Goal: Navigation & Orientation: Find specific page/section

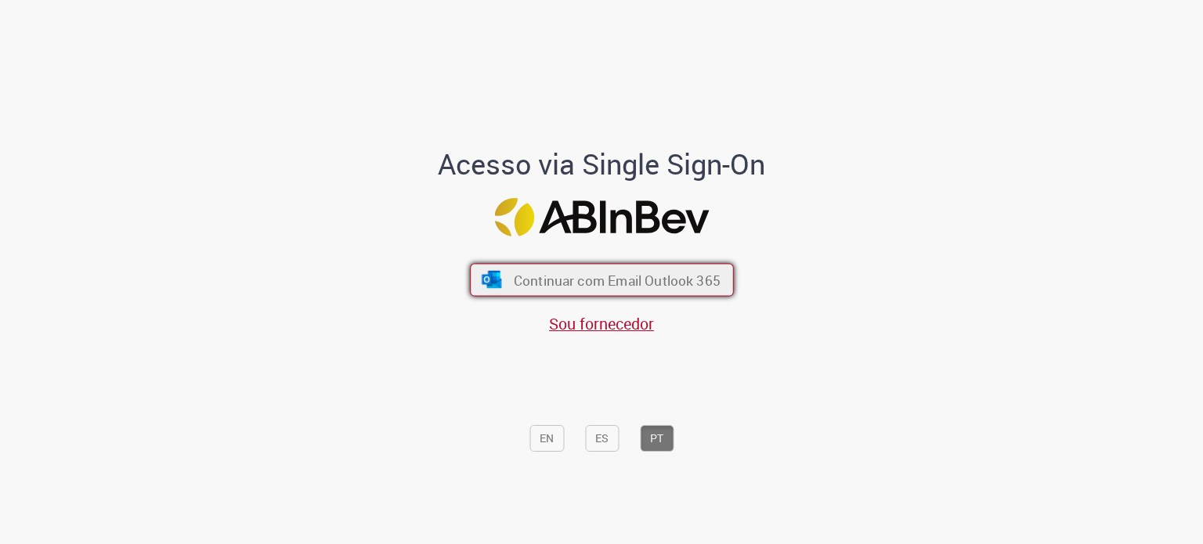
click at [670, 271] on button "Continuar com Email Outlook 365" at bounding box center [602, 280] width 264 height 33
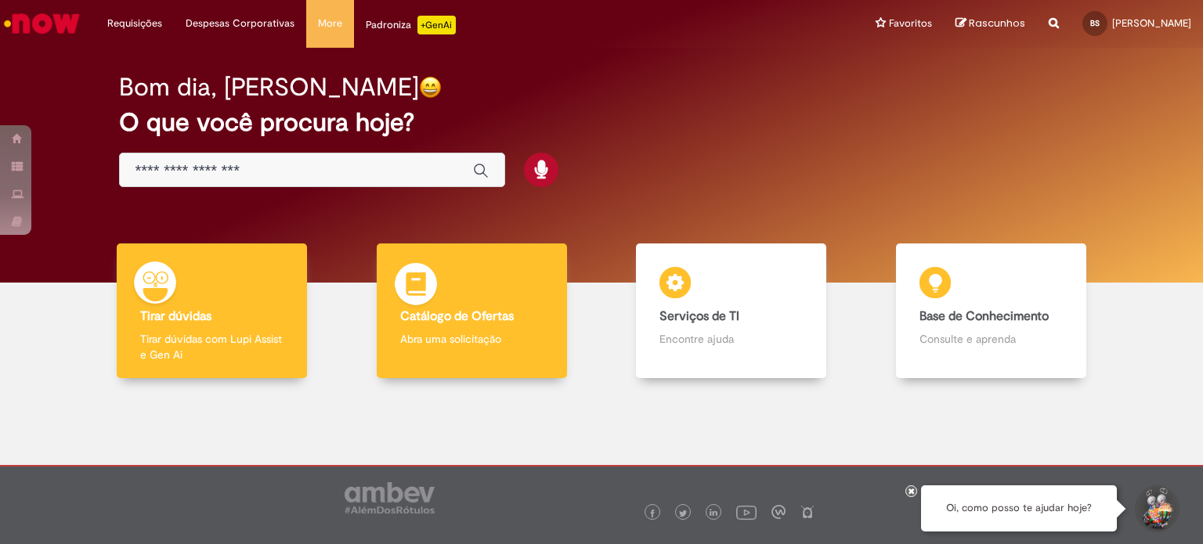
click at [526, 329] on div "Catálogo de Ofertas Catálogo de Ofertas Abra uma solicitação" at bounding box center [472, 312] width 190 height 136
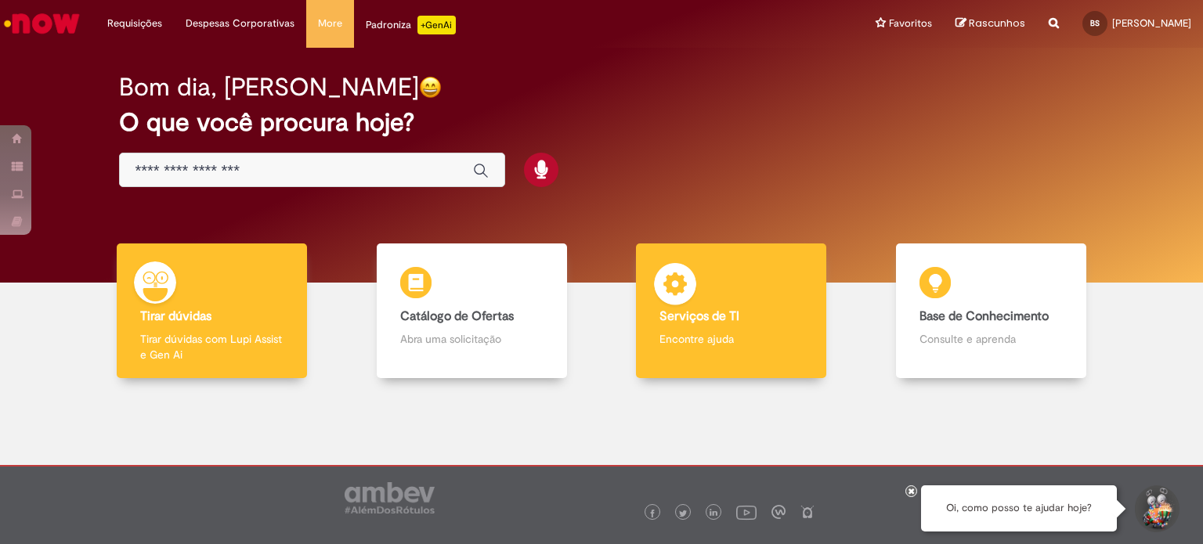
click at [660, 320] on b "Serviços de TI" at bounding box center [700, 317] width 80 height 16
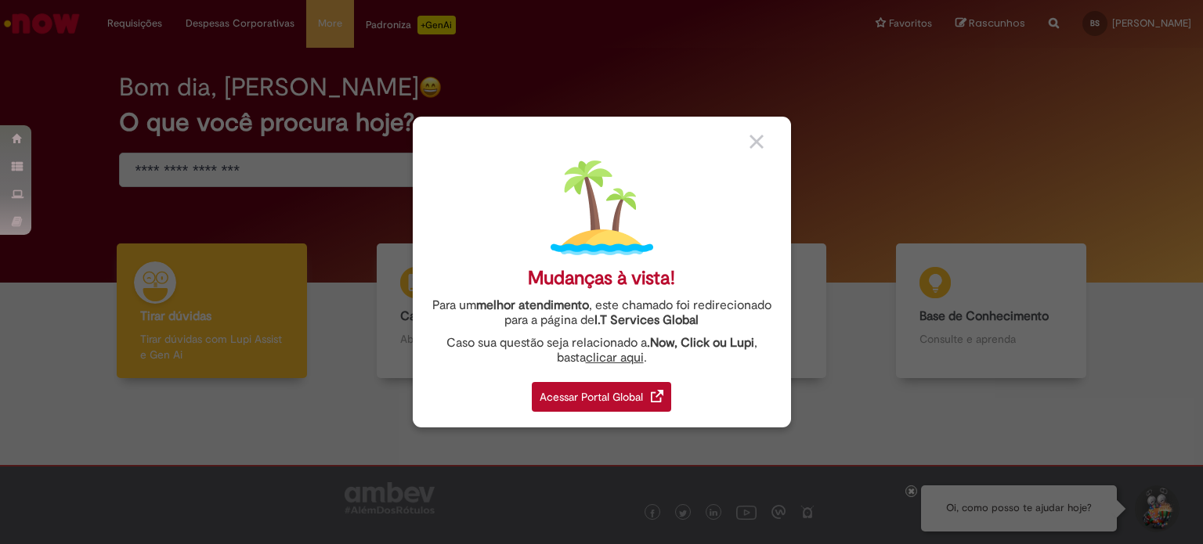
click at [602, 391] on div "Acessar Portal Global" at bounding box center [601, 397] width 139 height 30
